Goal: Transaction & Acquisition: Obtain resource

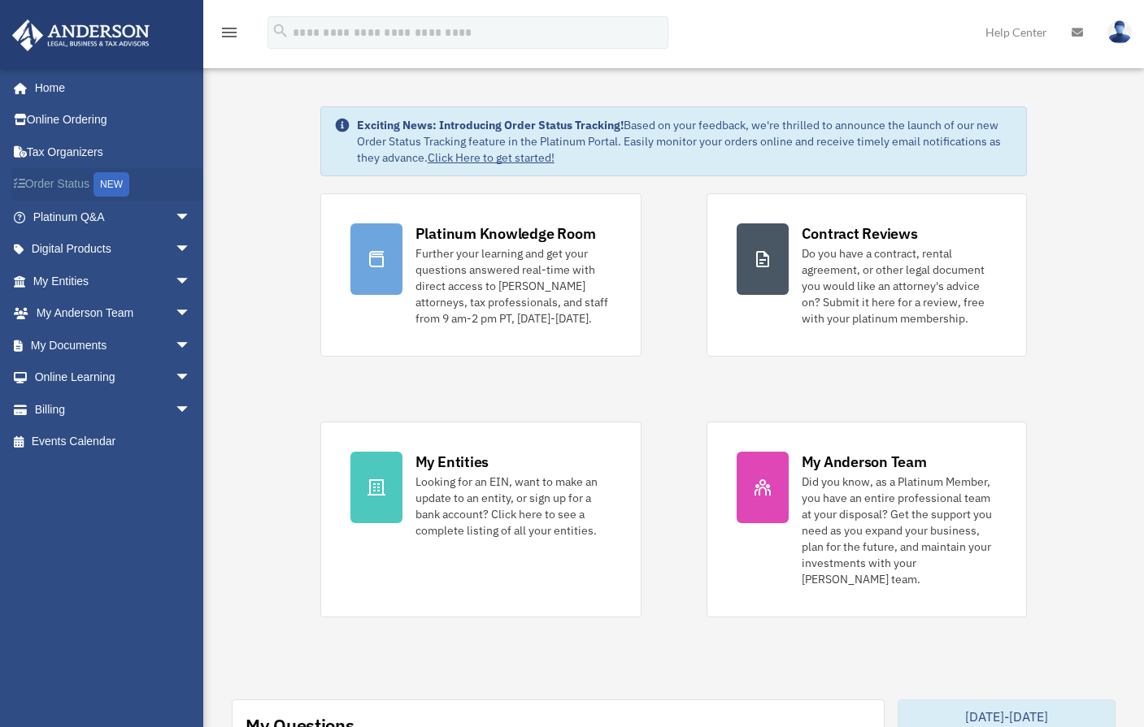
click at [80, 187] on link "Order Status NEW" at bounding box center [113, 184] width 204 height 33
click at [129, 185] on div "NEW" at bounding box center [111, 184] width 36 height 24
click at [176, 279] on span "arrow_drop_down" at bounding box center [191, 281] width 33 height 33
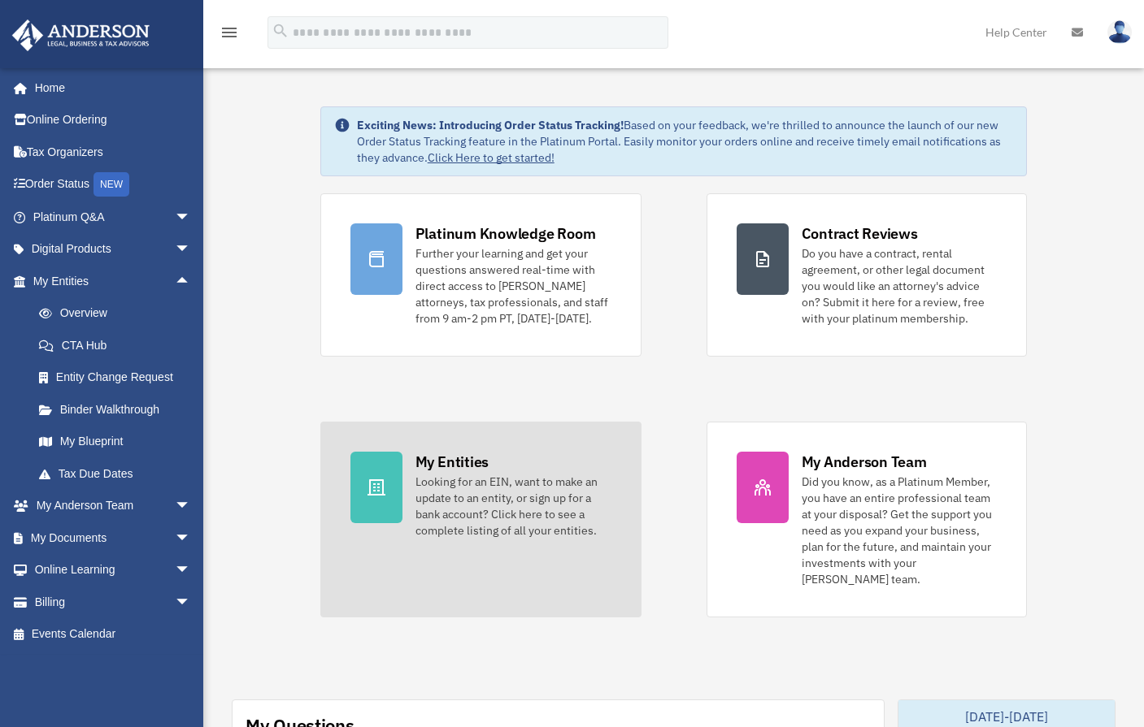
click at [445, 506] on div "Looking for an EIN, want to make an update to an entity, or sign up for a bank …" at bounding box center [513, 506] width 196 height 65
click at [371, 491] on icon at bounding box center [377, 488] width 20 height 20
click at [490, 469] on div "My Entities Looking for an EIN, want to make an update to an entity, or sign up…" at bounding box center [513, 495] width 196 height 87
click at [384, 476] on div at bounding box center [376, 488] width 52 height 72
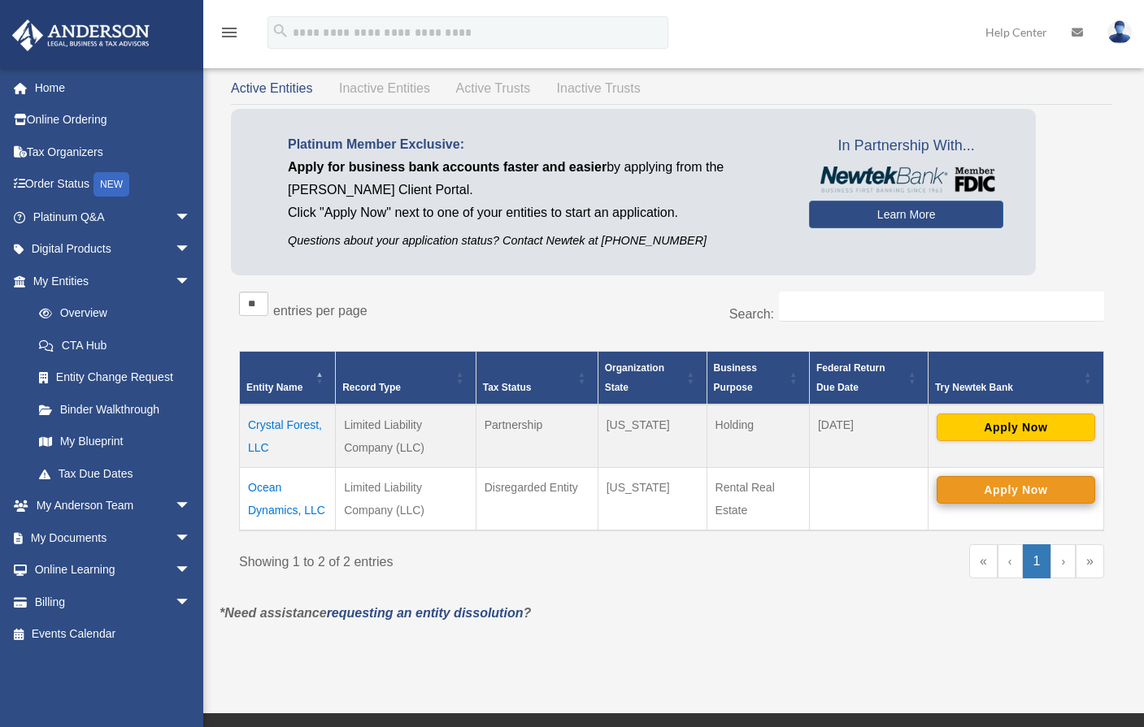
scroll to position [81, 0]
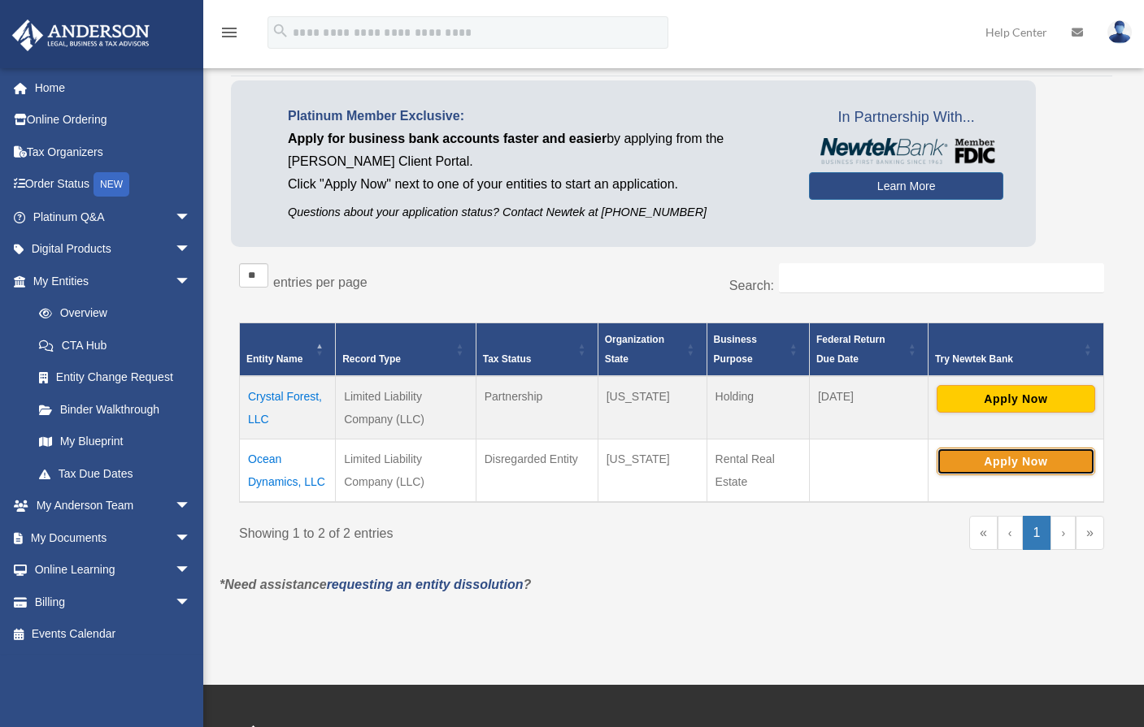
click at [1019, 458] on button "Apply Now" at bounding box center [1015, 462] width 159 height 28
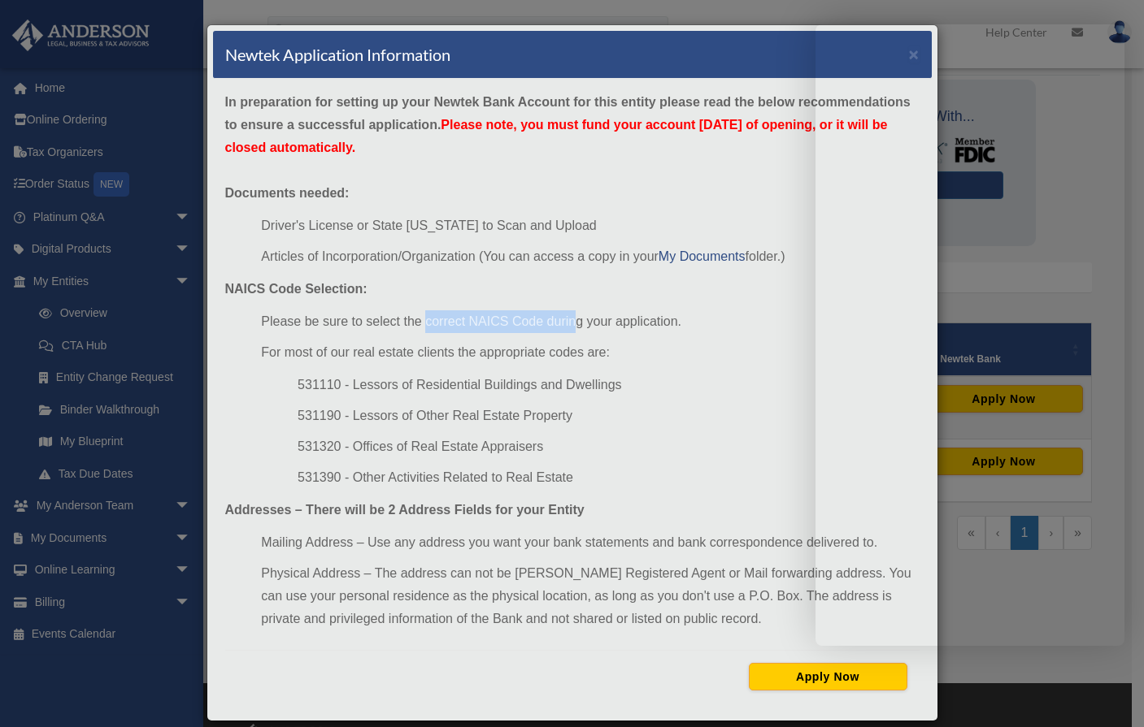
drag, startPoint x: 420, startPoint y: 318, endPoint x: 567, endPoint y: 328, distance: 146.7
click at [567, 328] on li "Please be sure to select the correct NAICS Code during your application." at bounding box center [590, 322] width 658 height 23
drag, startPoint x: 219, startPoint y: 286, endPoint x: 275, endPoint y: 302, distance: 58.4
click at [275, 302] on div "In preparation for setting up your Newtek Bank Account for this entity please r…" at bounding box center [572, 397] width 719 height 636
click at [58, 97] on div "Newtek Application Information × In preparation for setting up your Newtek Bank…" at bounding box center [572, 363] width 1144 height 727
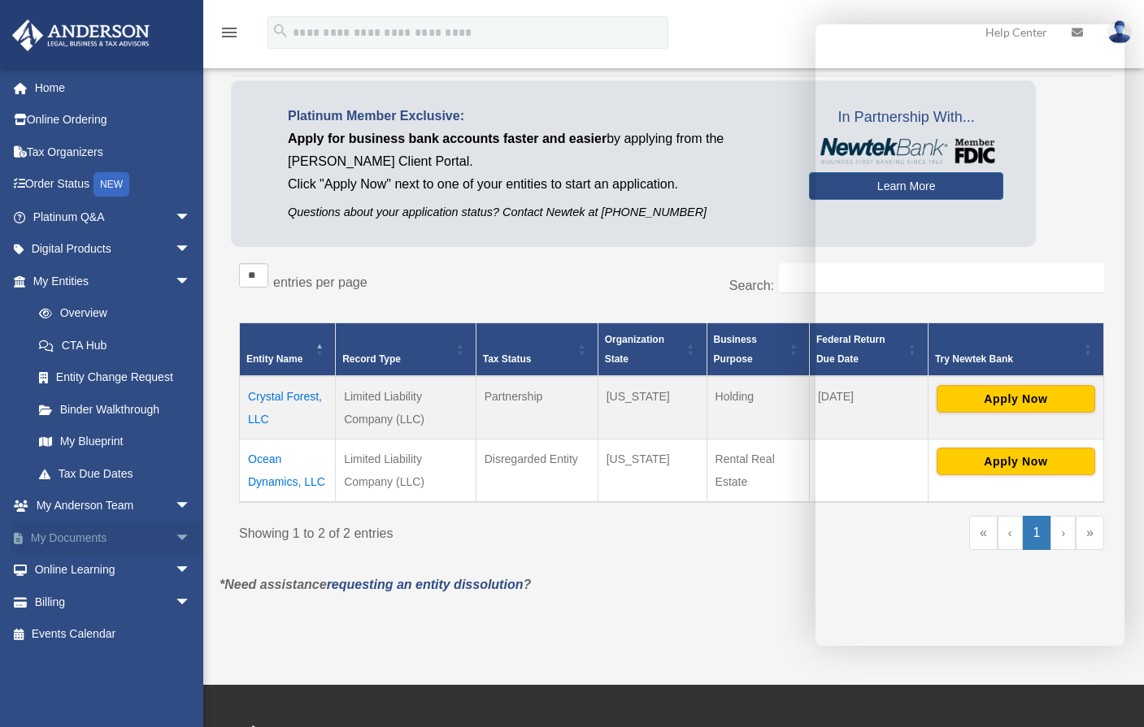
click at [96, 538] on link "My Documents arrow_drop_down" at bounding box center [113, 538] width 204 height 33
click at [175, 532] on span "arrow_drop_down" at bounding box center [191, 538] width 33 height 33
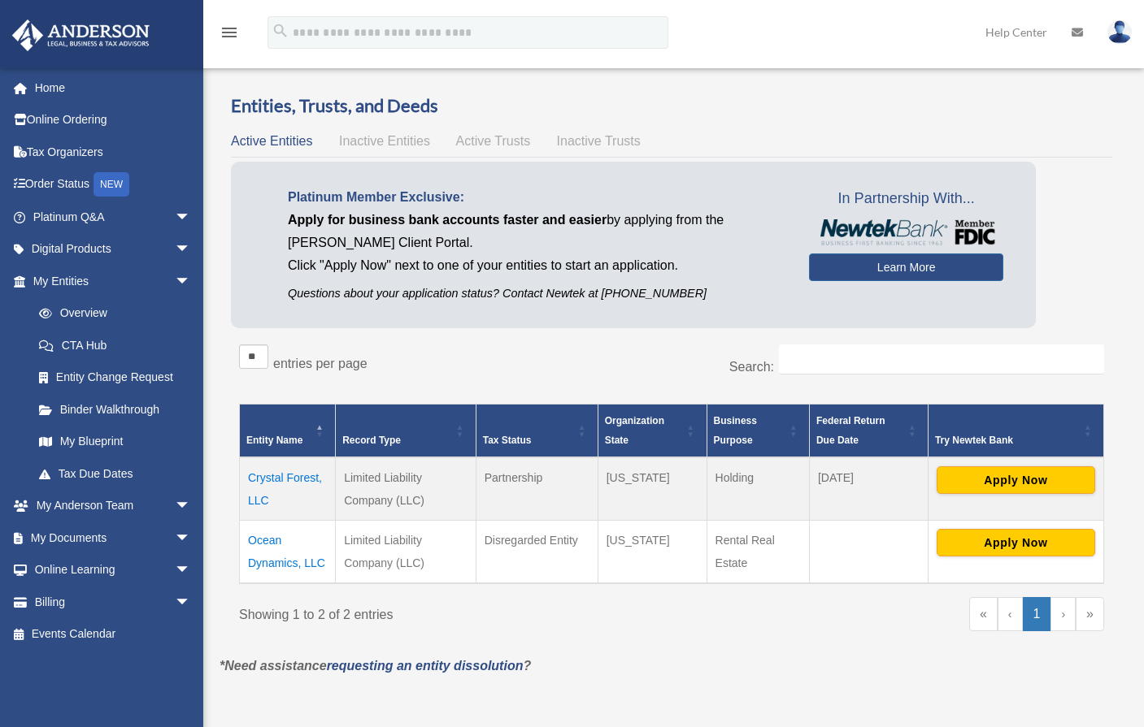
scroll to position [81, 0]
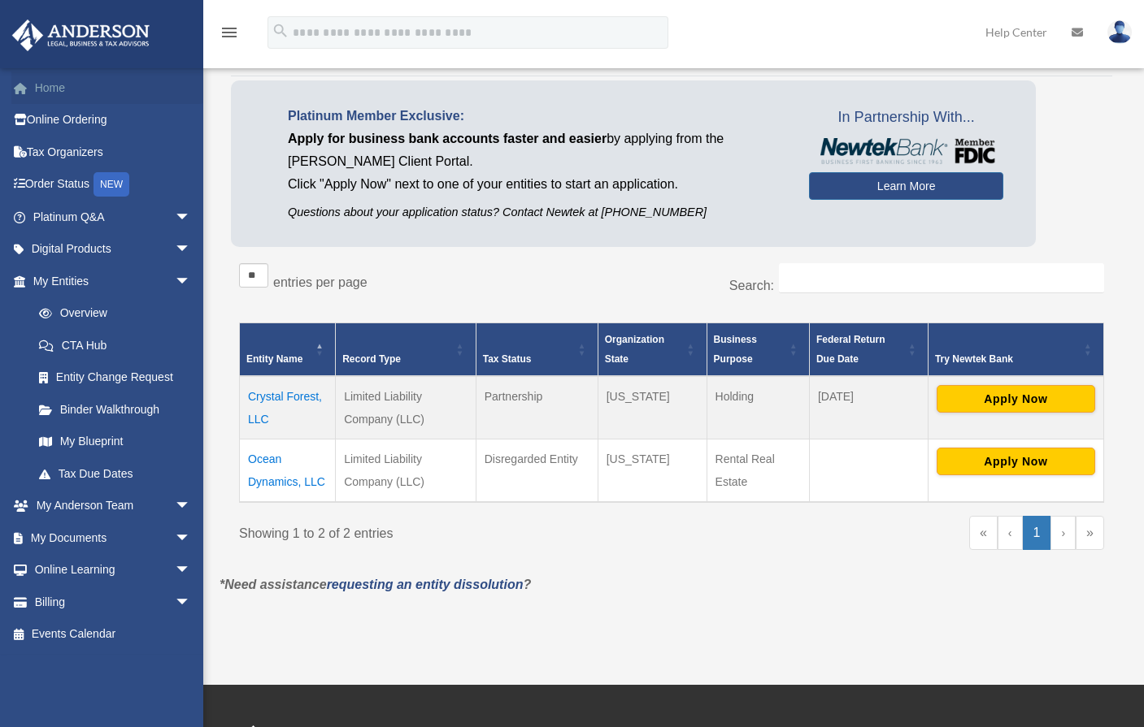
click at [42, 92] on link "Home" at bounding box center [113, 88] width 204 height 33
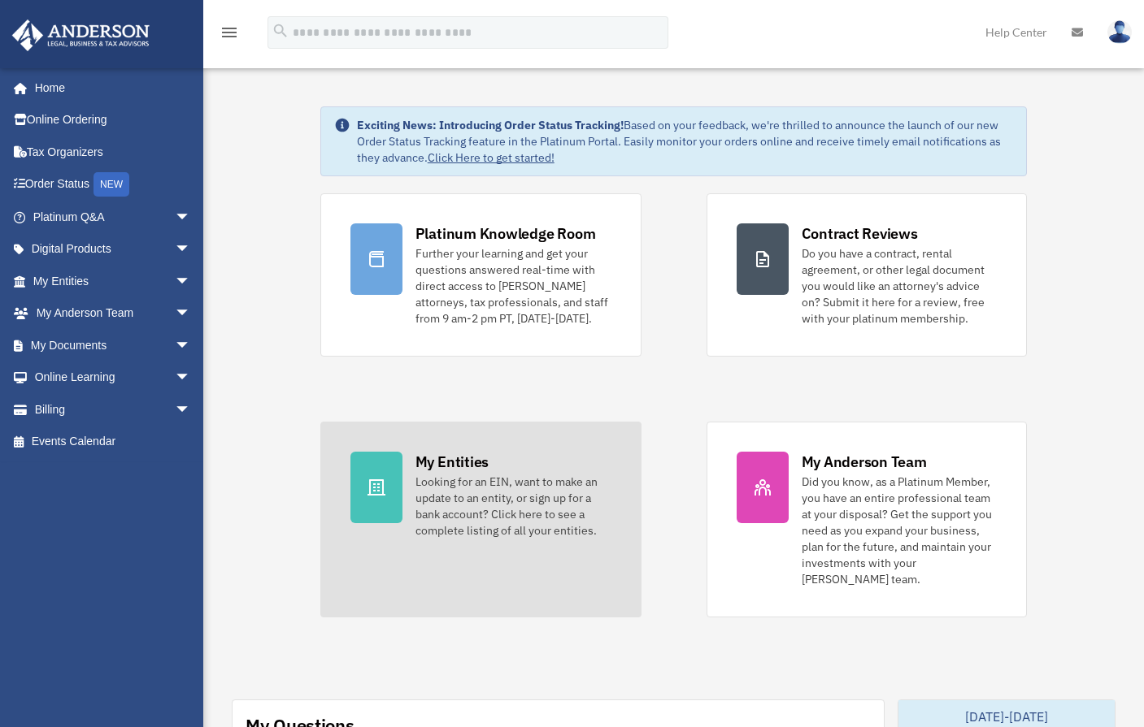
click at [480, 497] on div "Looking for an EIN, want to make an update to an entity, or sign up for a bank …" at bounding box center [513, 506] width 196 height 65
click at [404, 497] on link "My Entities Looking for an EIN, want to make an update to an entity, or sign up…" at bounding box center [480, 520] width 321 height 196
click at [389, 499] on div at bounding box center [376, 488] width 52 height 72
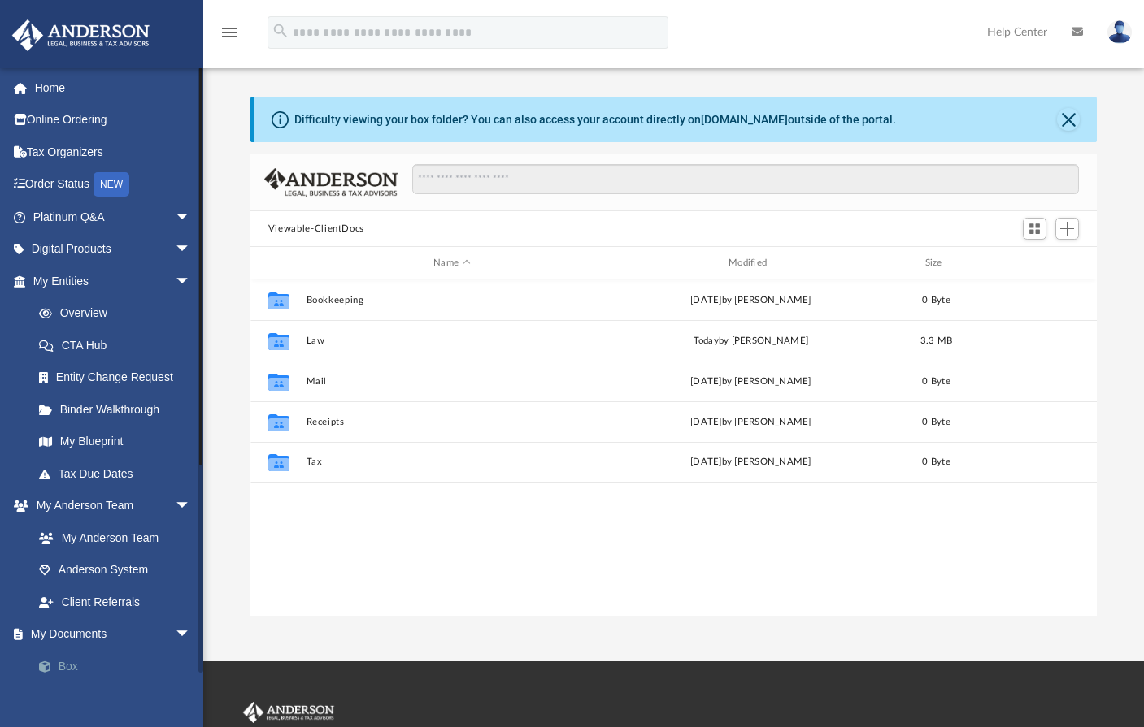
scroll to position [358, 835]
click at [67, 667] on link "Box" at bounding box center [119, 666] width 193 height 33
click at [339, 232] on button "Viewable-ClientDocs" at bounding box center [316, 229] width 96 height 15
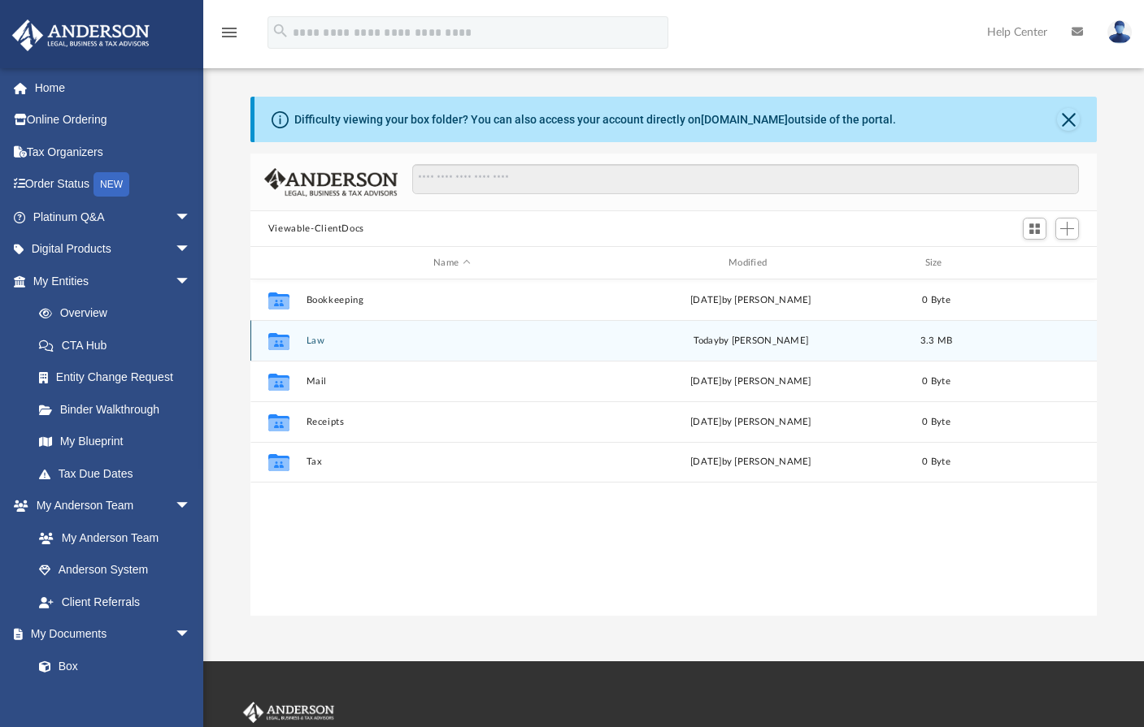
click at [357, 350] on div "Collaborated Folder Law today by Zoe Doyle 3.3 MB" at bounding box center [673, 340] width 846 height 41
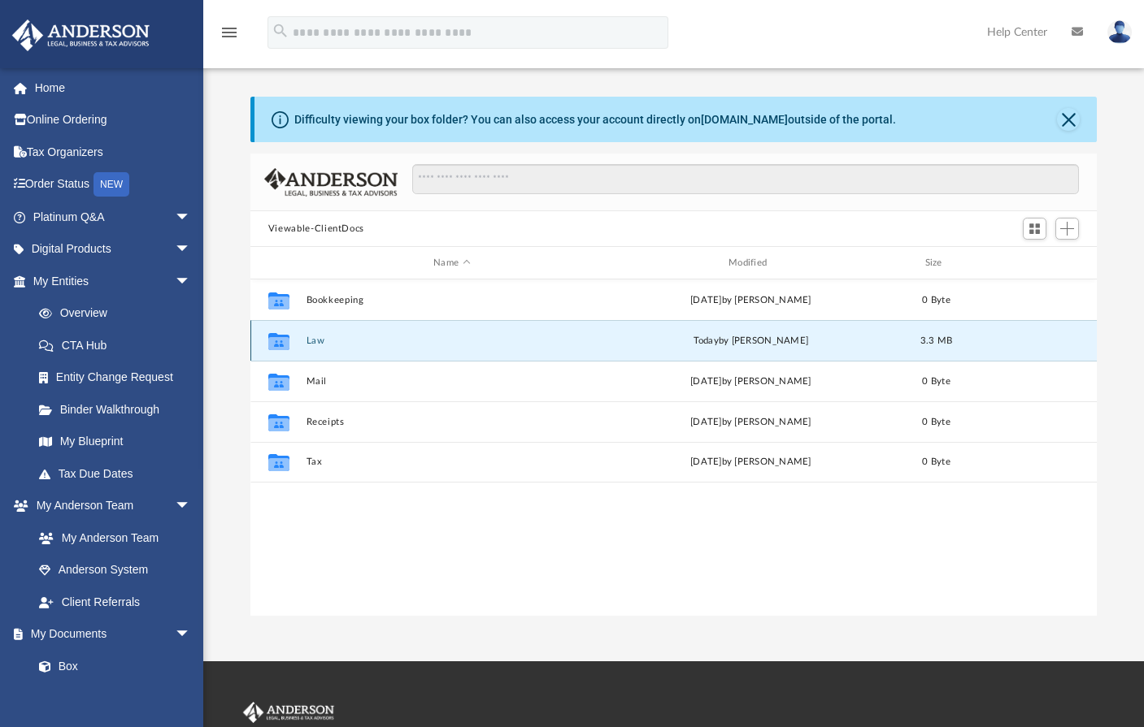
click at [829, 345] on div "today by Zoe Doyle" at bounding box center [751, 341] width 292 height 15
click at [936, 337] on span "3.3 MB" at bounding box center [936, 341] width 33 height 9
click at [276, 350] on icon "grid" at bounding box center [278, 343] width 21 height 13
click at [277, 347] on icon "grid" at bounding box center [278, 343] width 21 height 13
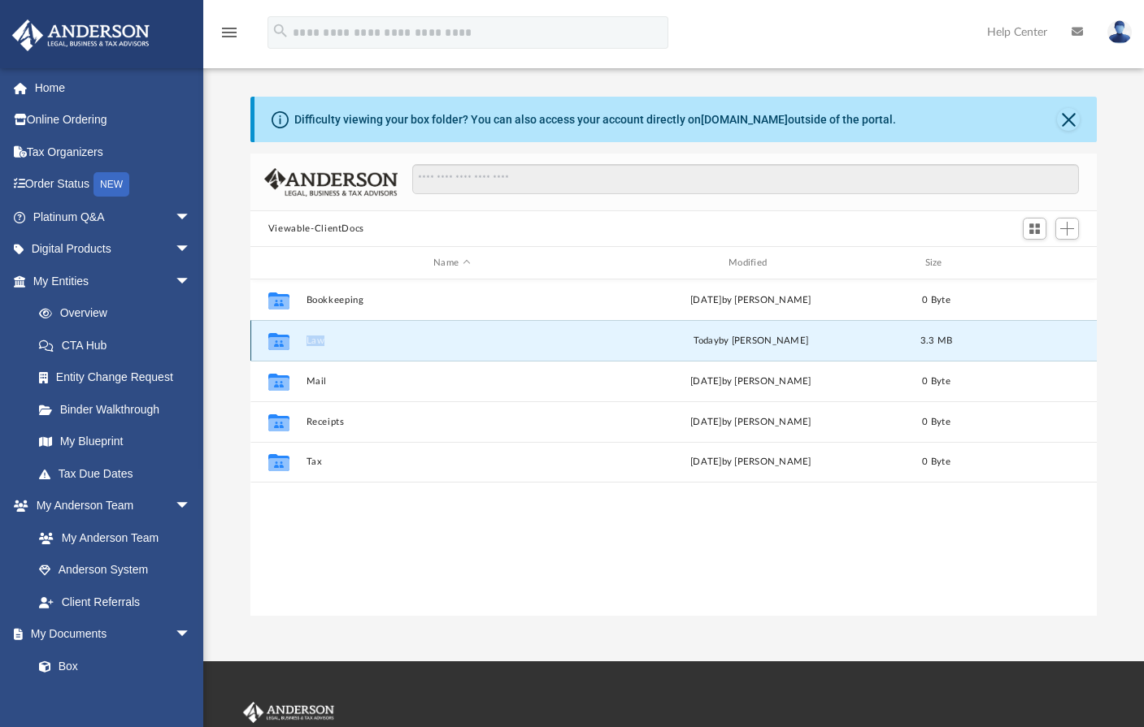
click at [277, 347] on icon "grid" at bounding box center [278, 343] width 21 height 13
click at [373, 344] on button "Law" at bounding box center [452, 341] width 292 height 11
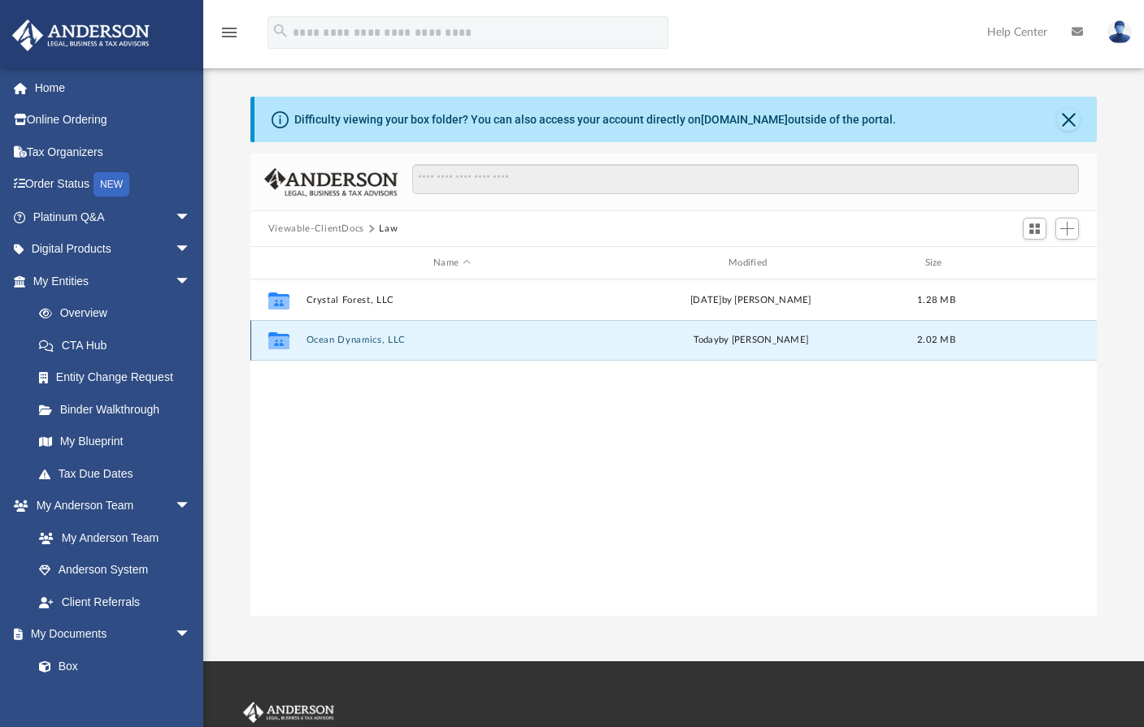
click at [402, 336] on button "Ocean Dynamics, LLC" at bounding box center [452, 340] width 292 height 11
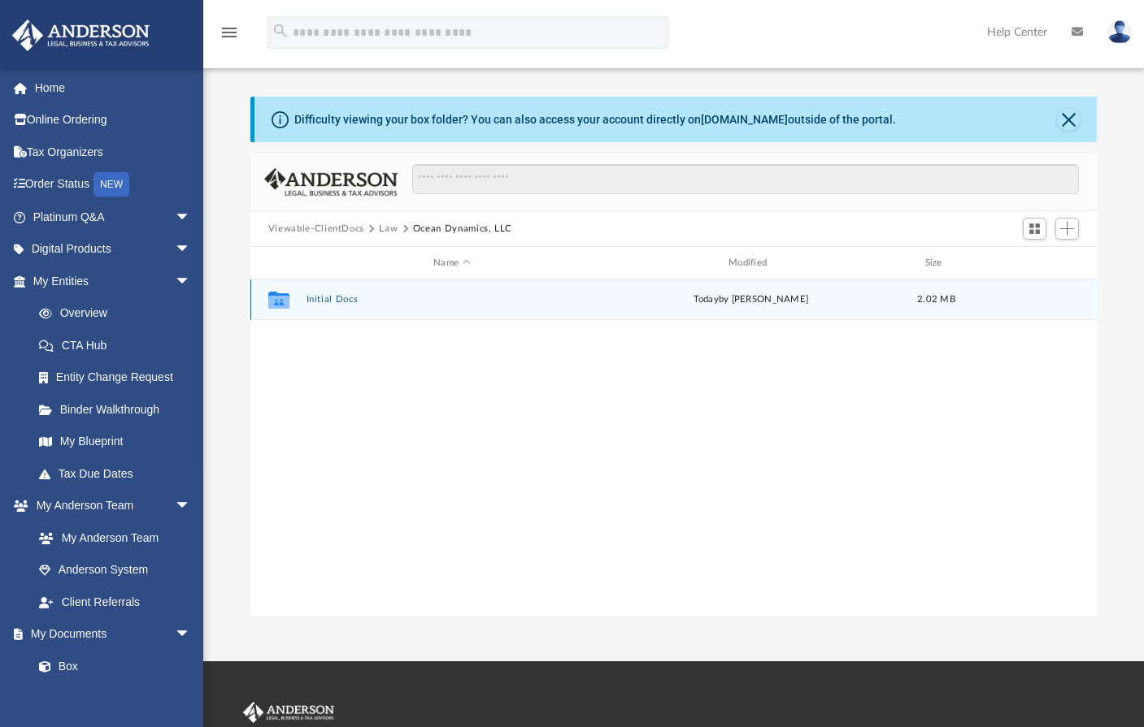
click at [333, 302] on button "Initial Docs" at bounding box center [452, 299] width 292 height 11
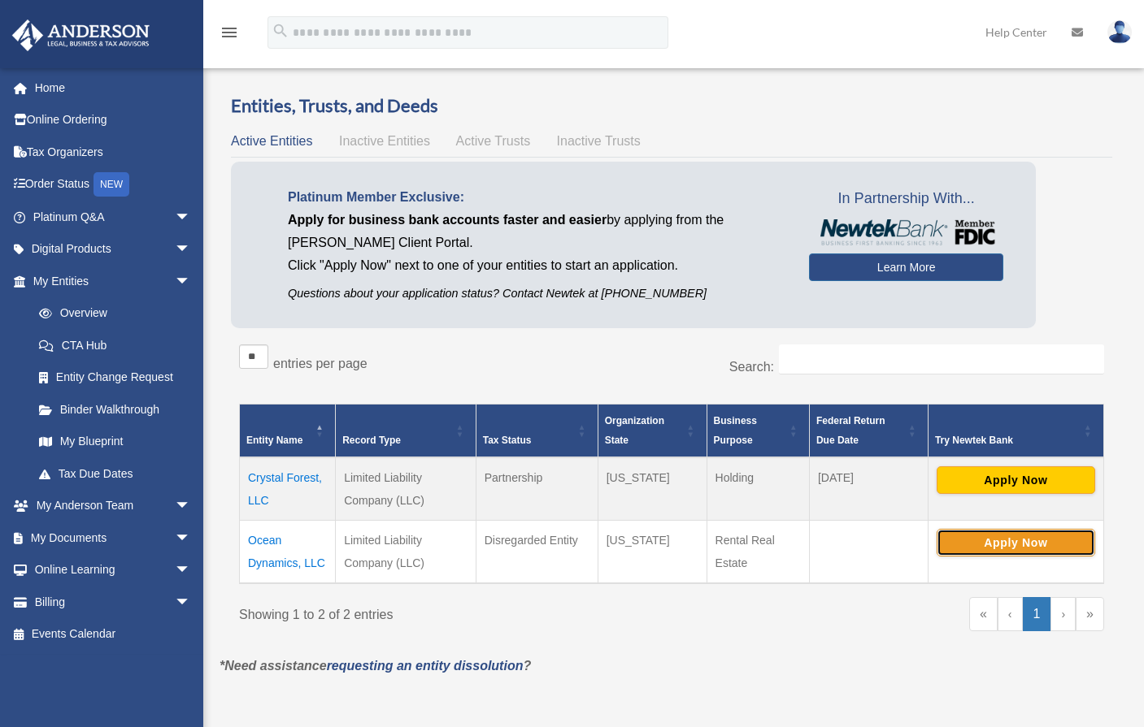
click at [1003, 543] on button "Apply Now" at bounding box center [1015, 543] width 159 height 28
